Goal: Find specific page/section: Find specific page/section

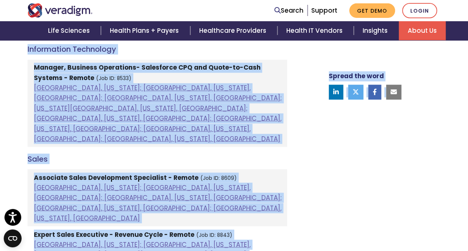
click at [155, 154] on h4 "Sales" at bounding box center [158, 158] width 260 height 9
drag, startPoint x: 327, startPoint y: 155, endPoint x: 332, endPoint y: 158, distance: 4.9
click at [328, 156] on div "Spread the word" at bounding box center [376, 236] width 142 height 1162
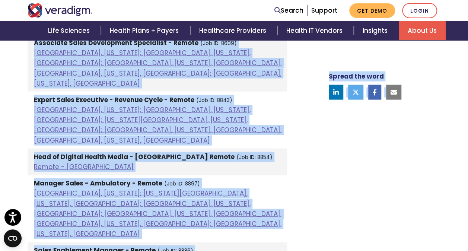
scroll to position [737, 0]
